Goal: Use online tool/utility: Utilize a website feature to perform a specific function

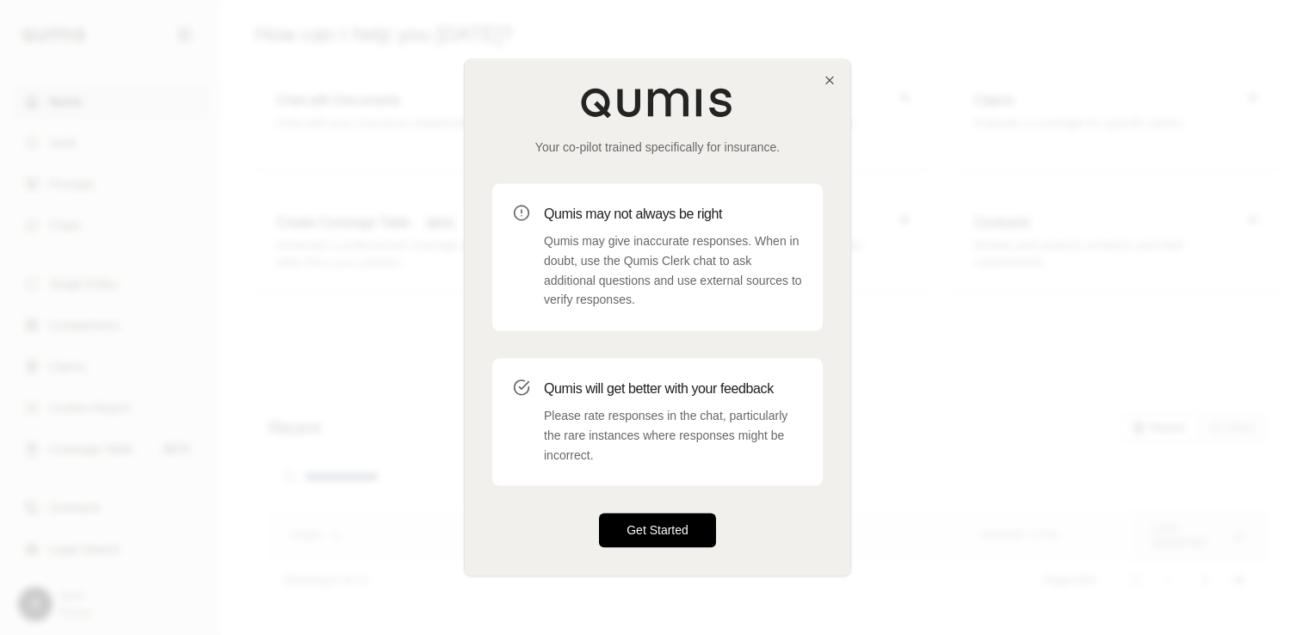
click at [669, 543] on button "Get Started" at bounding box center [657, 531] width 117 height 34
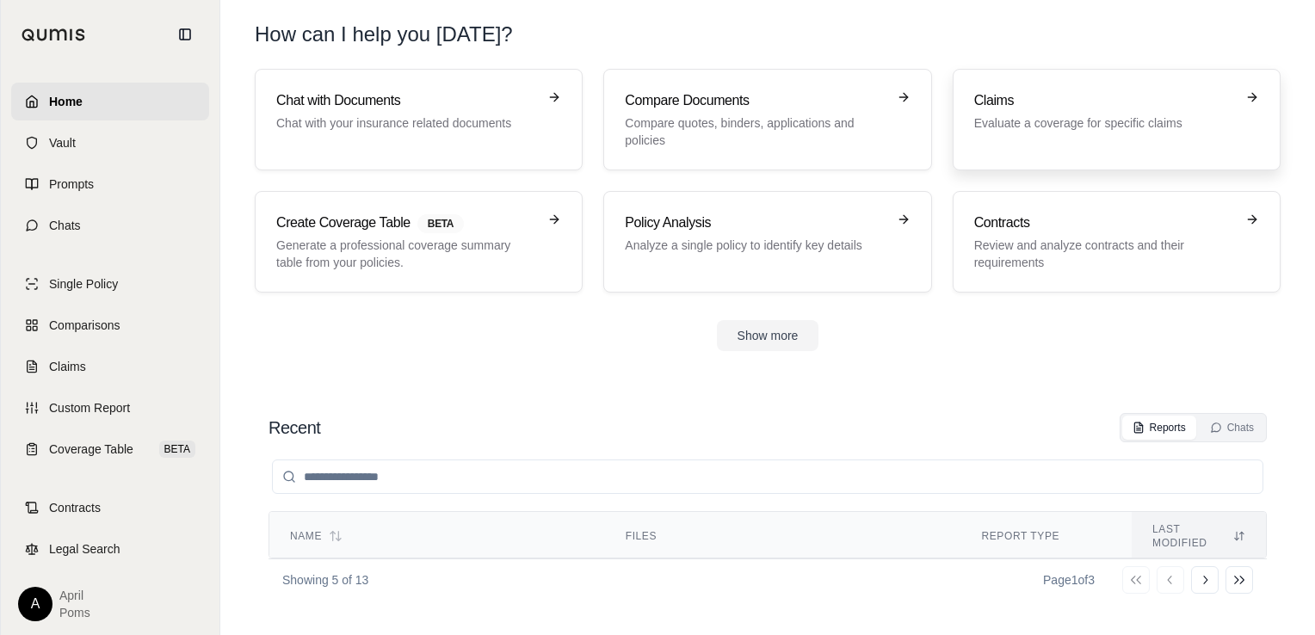
click at [1077, 105] on h3 "Claims" at bounding box center [1104, 100] width 261 height 21
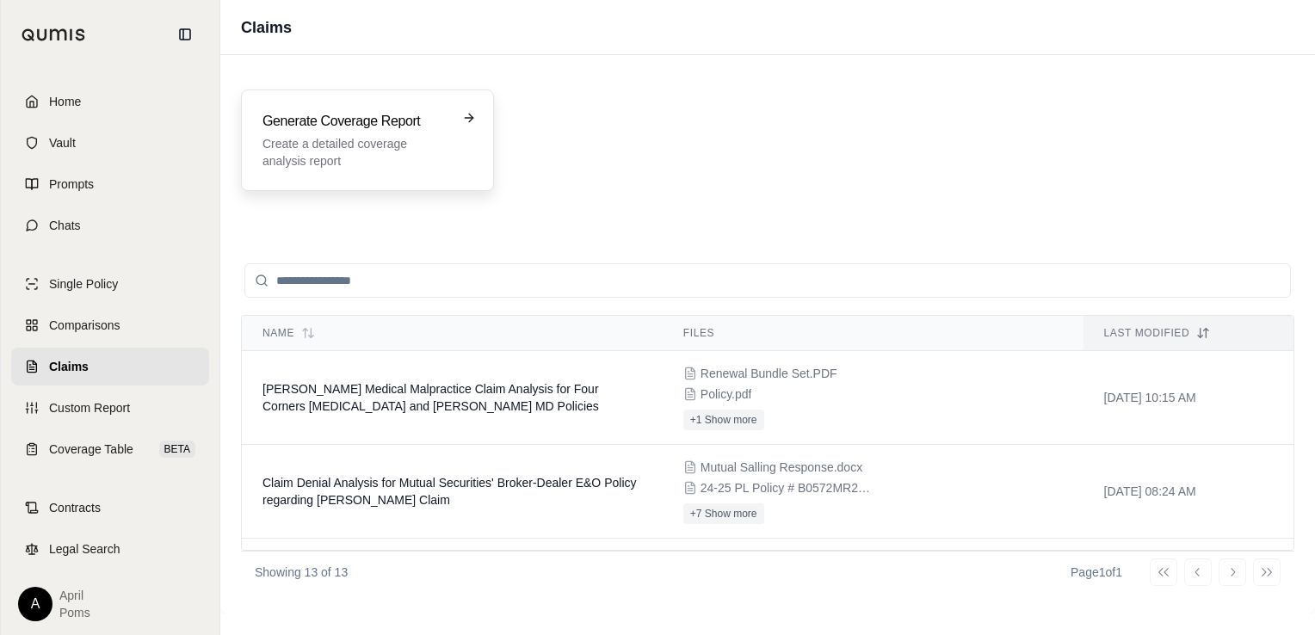
click at [405, 149] on p "Create a detailed coverage analysis report" at bounding box center [356, 152] width 186 height 34
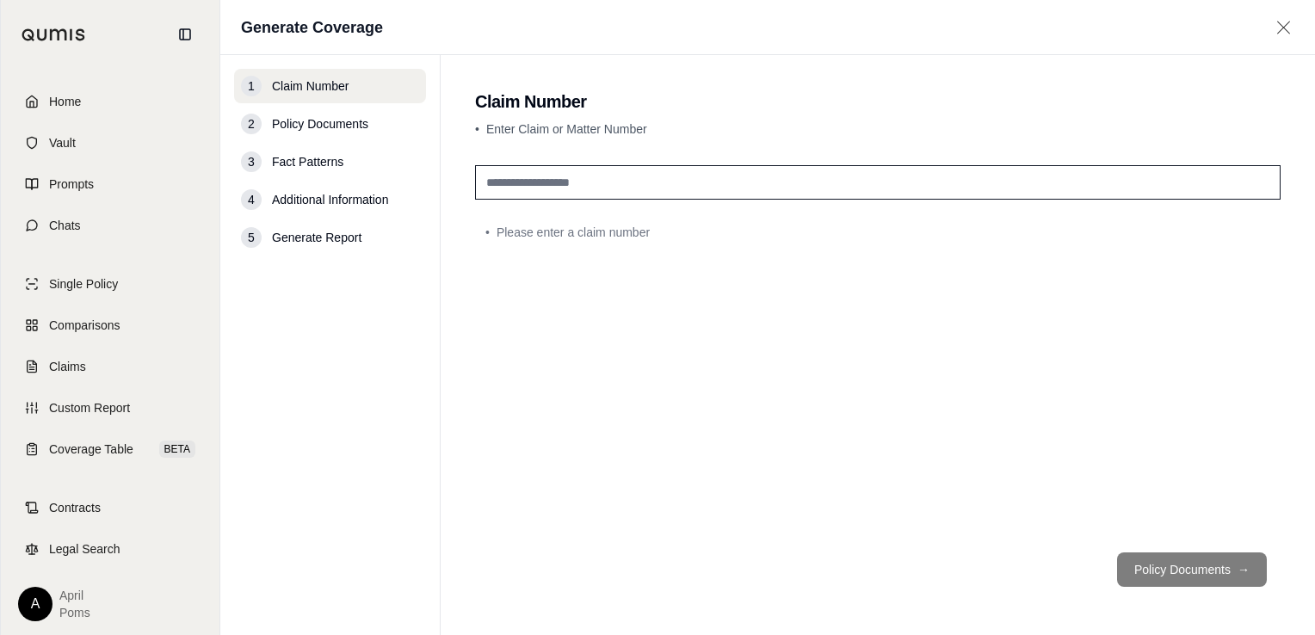
click at [609, 191] on input "text" at bounding box center [878, 182] width 806 height 34
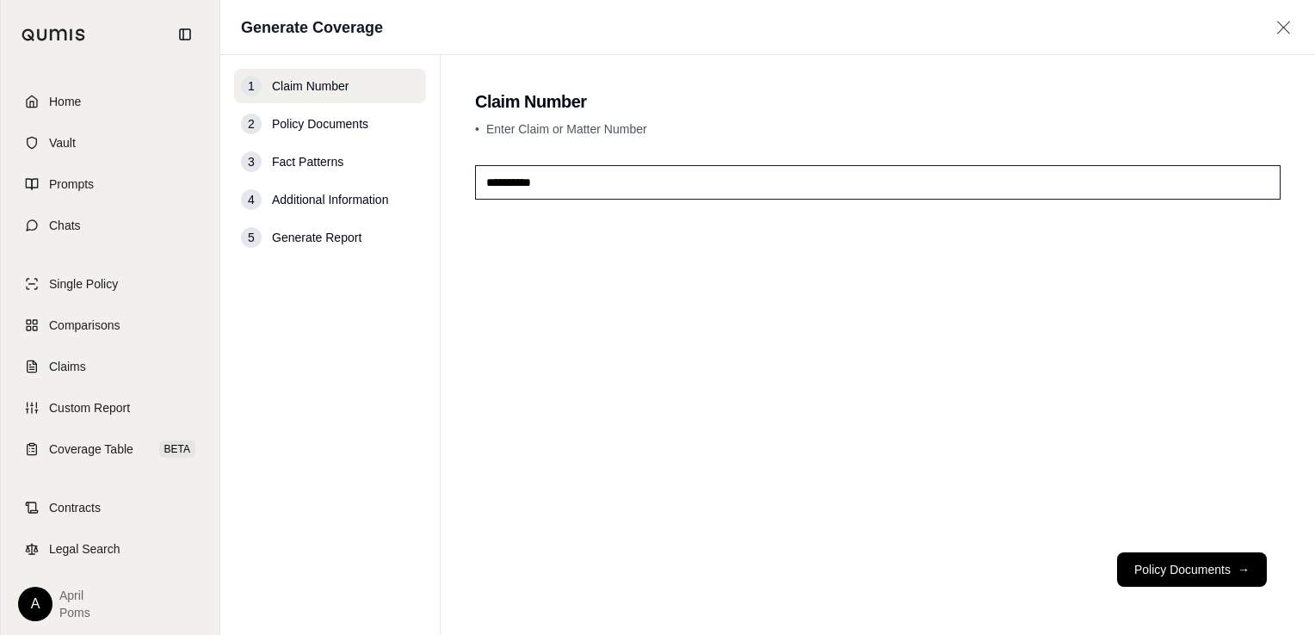
type input "*********"
click at [310, 120] on span "Policy Documents" at bounding box center [320, 123] width 96 height 17
click at [1186, 572] on button "Policy Documents →" at bounding box center [1192, 570] width 150 height 34
